Goal: Task Accomplishment & Management: Use online tool/utility

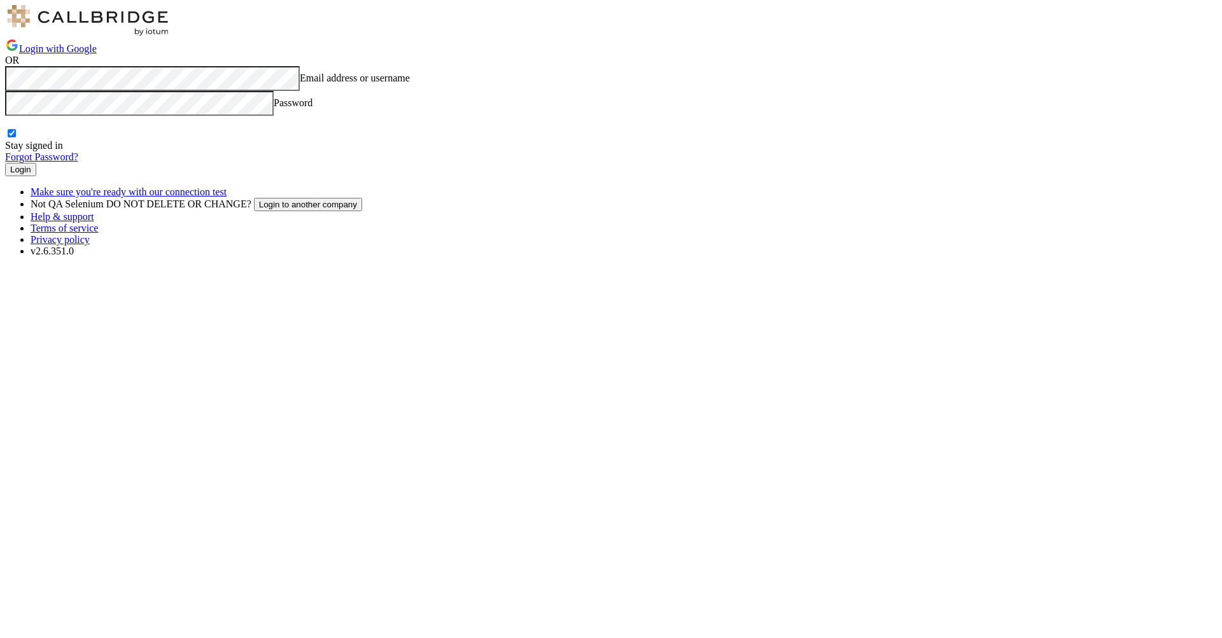
click at [36, 176] on button "Login" at bounding box center [20, 169] width 31 height 13
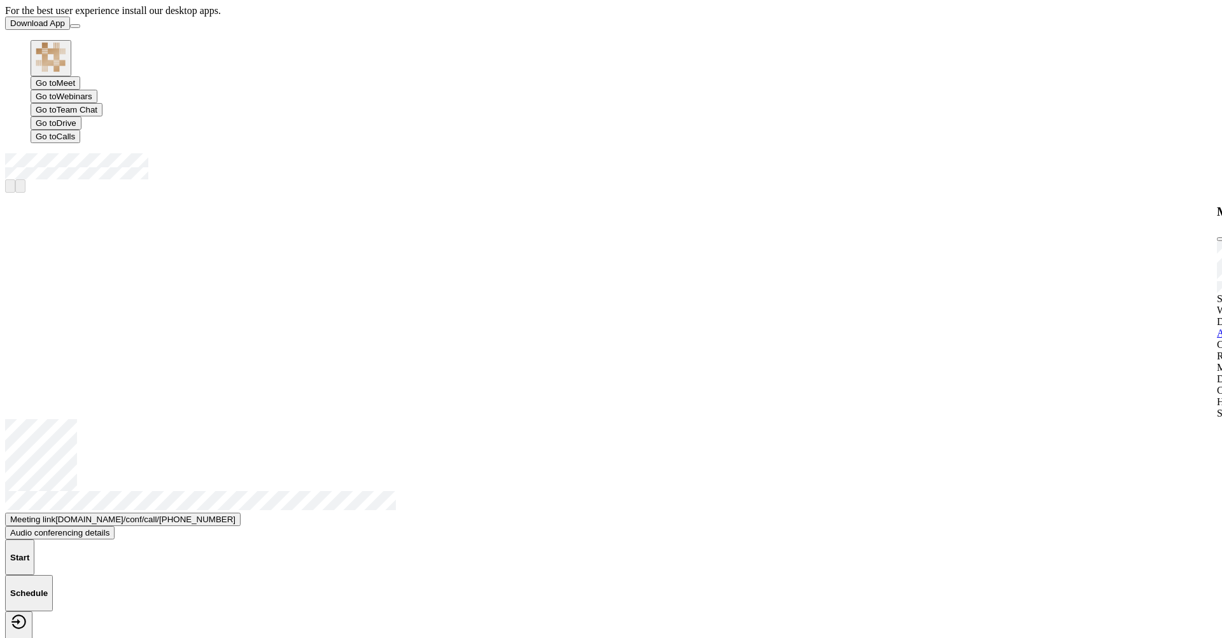
click at [34, 540] on button "Start" at bounding box center [19, 558] width 29 height 36
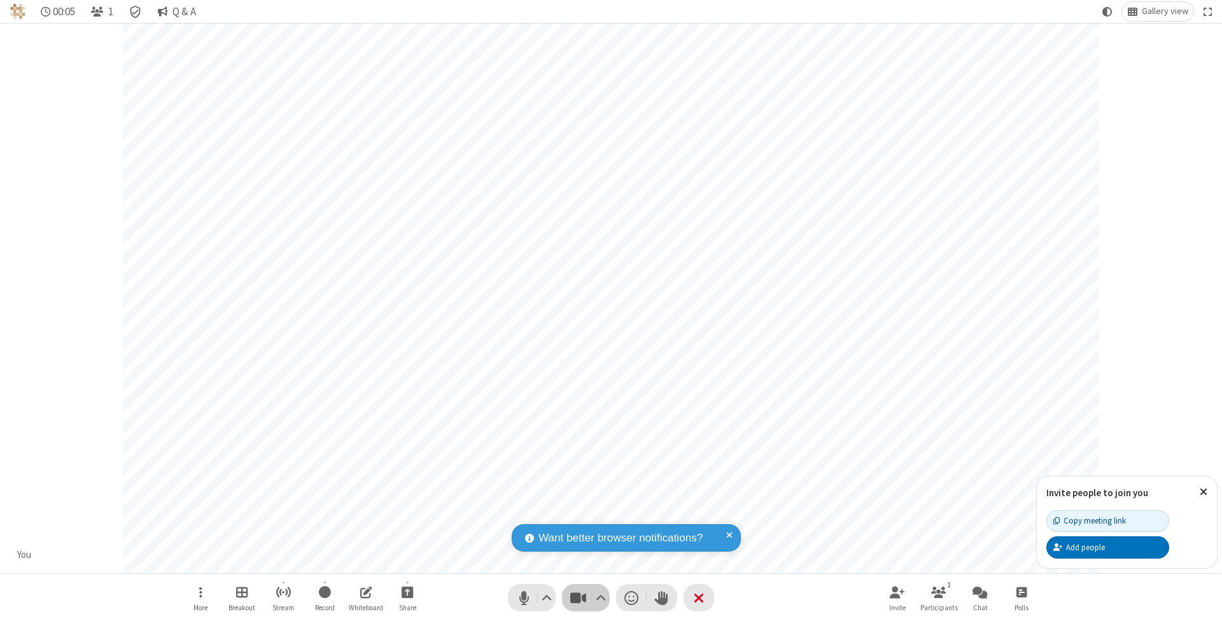
click at [578, 597] on span "Stop video (⌘+Shift+V)" at bounding box center [577, 597] width 19 height 18
